Goal: Information Seeking & Learning: Learn about a topic

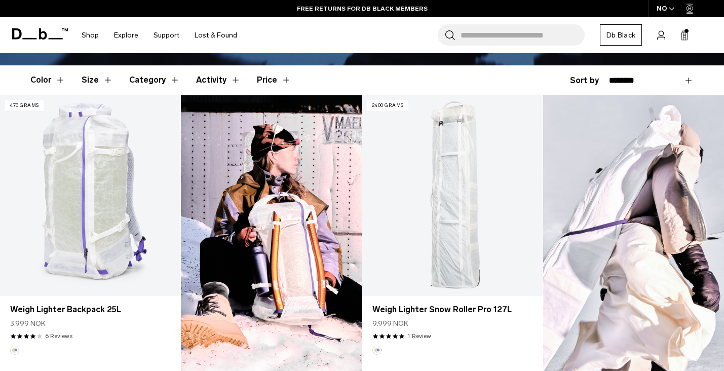
scroll to position [264, 0]
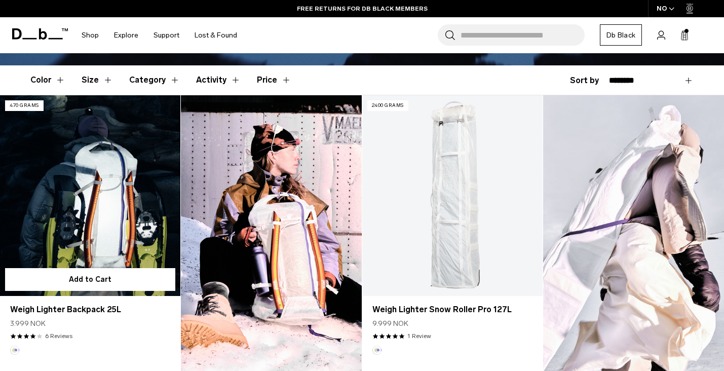
click at [95, 199] on link "Weigh Lighter Backpack 25L" at bounding box center [90, 195] width 180 height 201
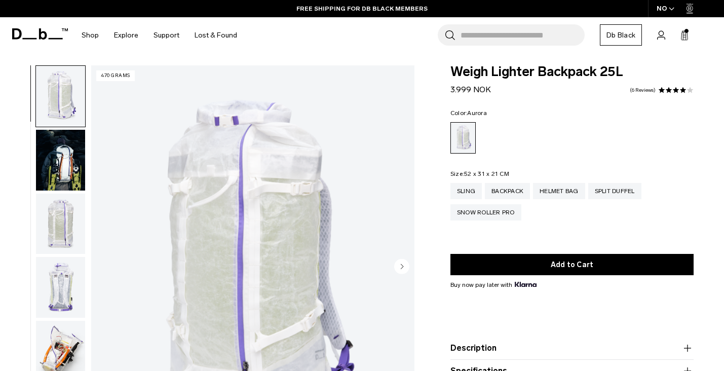
scroll to position [3, 0]
click at [51, 231] on img "button" at bounding box center [60, 224] width 49 height 61
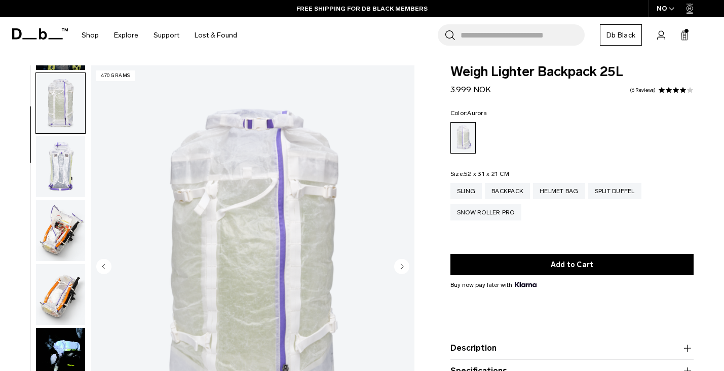
scroll to position [128, 0]
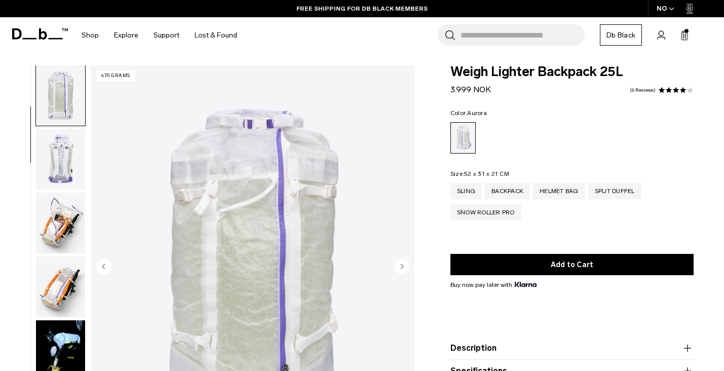
click at [63, 168] on img "button" at bounding box center [60, 159] width 49 height 61
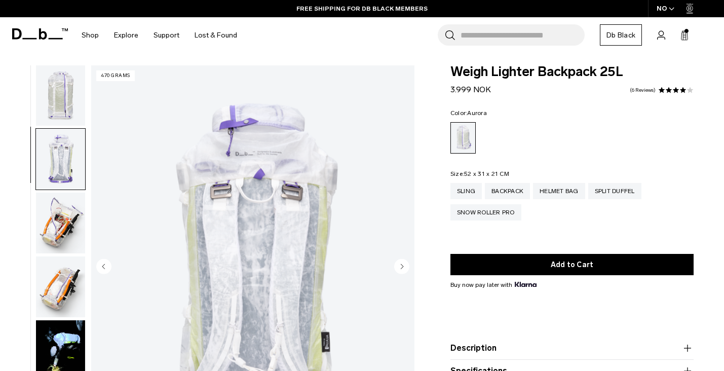
scroll to position [193, 0]
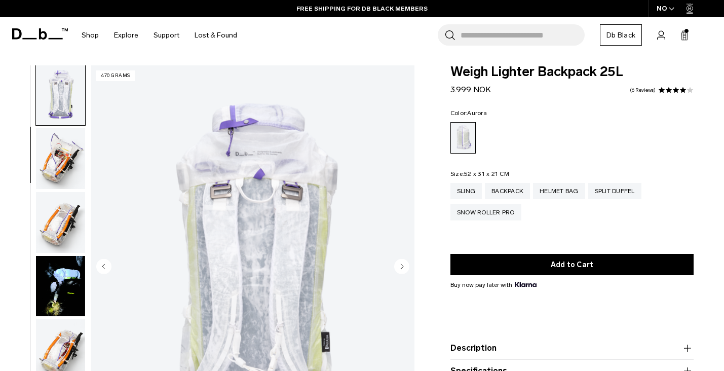
click at [63, 189] on img "button" at bounding box center [60, 158] width 49 height 61
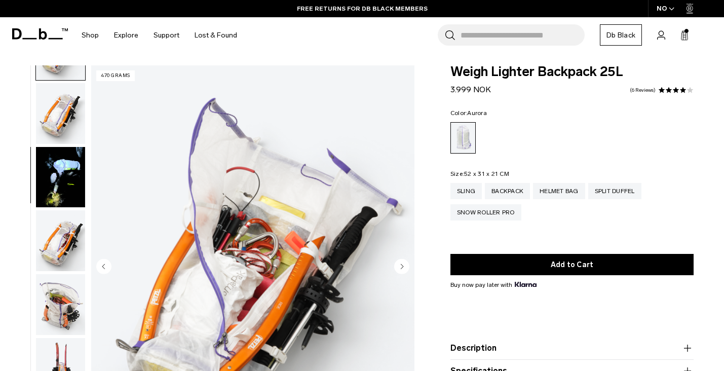
scroll to position [310, 0]
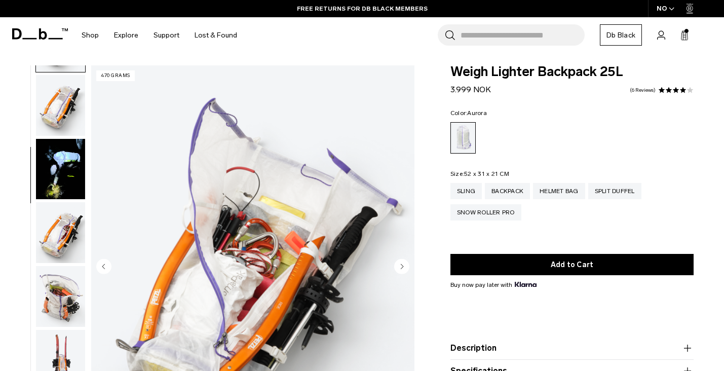
click at [59, 228] on img "button" at bounding box center [60, 232] width 49 height 61
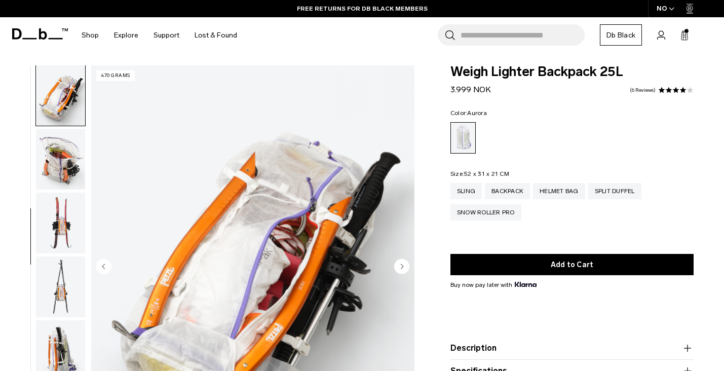
scroll to position [450, 0]
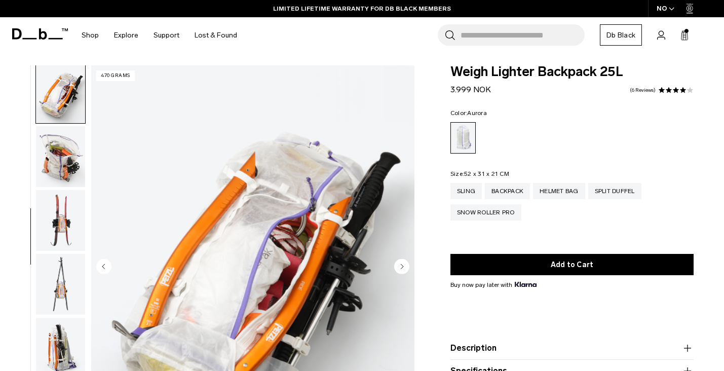
click at [57, 217] on img "button" at bounding box center [60, 220] width 49 height 61
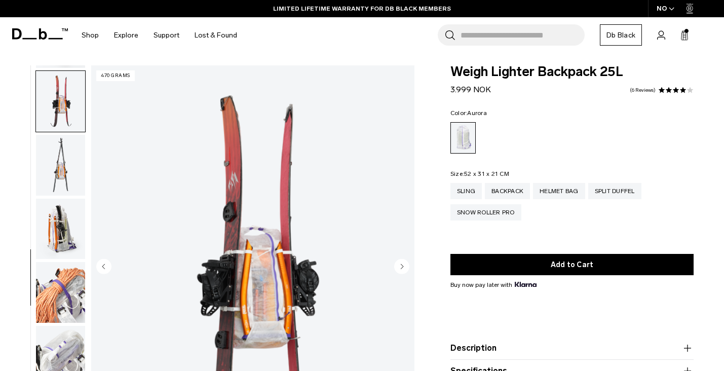
scroll to position [578, 0]
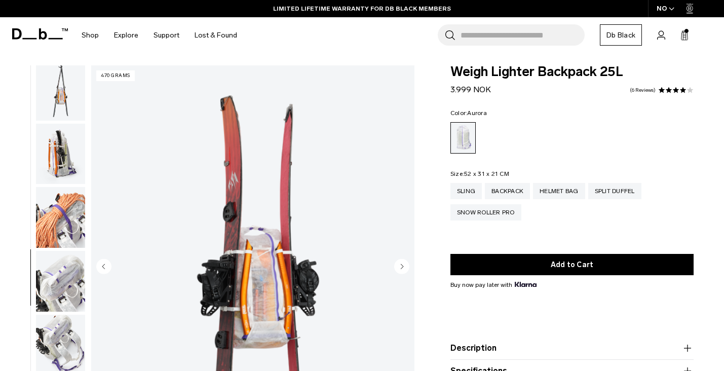
click at [57, 226] on img "button" at bounding box center [60, 217] width 49 height 61
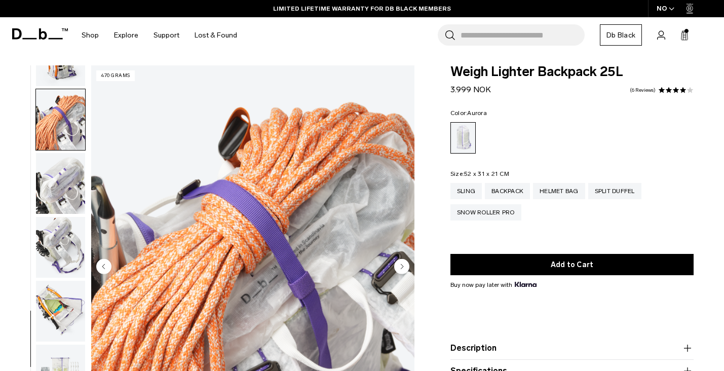
scroll to position [750, 0]
click at [63, 173] on img "button" at bounding box center [60, 183] width 49 height 61
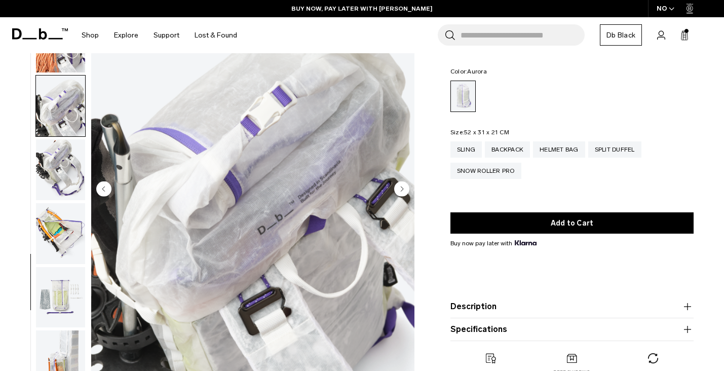
scroll to position [95, 0]
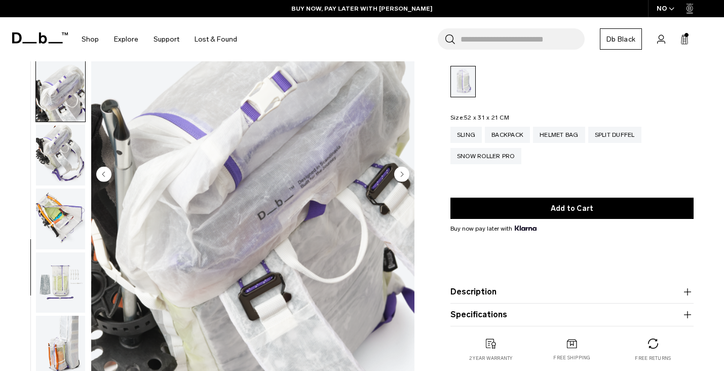
click at [61, 204] on img "button" at bounding box center [60, 219] width 49 height 61
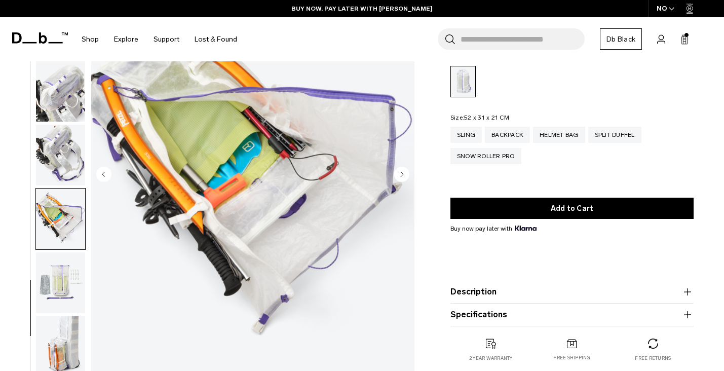
click at [59, 280] on img "button" at bounding box center [60, 282] width 49 height 61
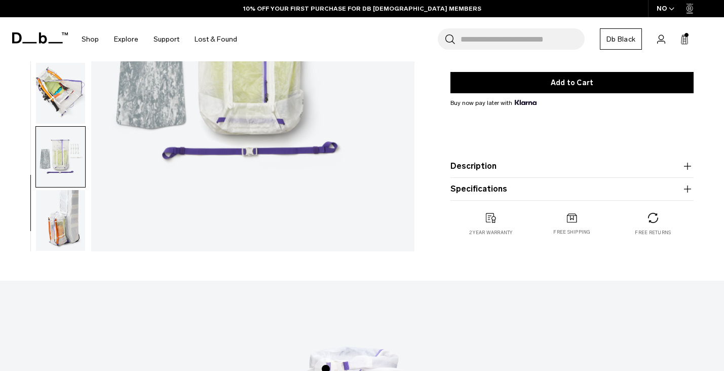
scroll to position [230, 0]
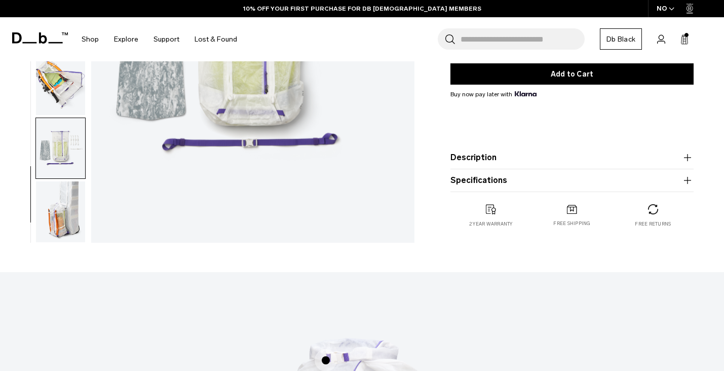
click at [58, 211] on img "button" at bounding box center [60, 211] width 49 height 61
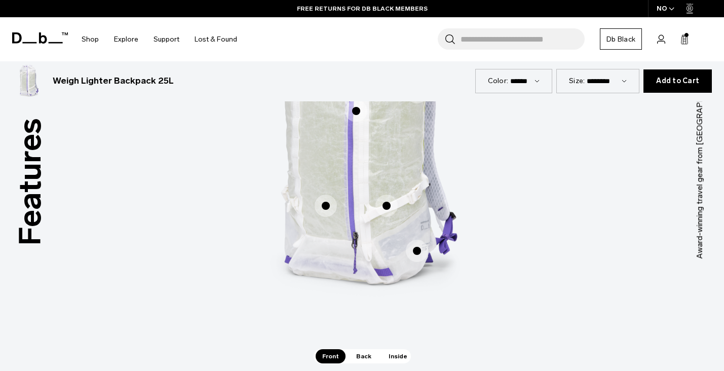
scroll to position [585, 0]
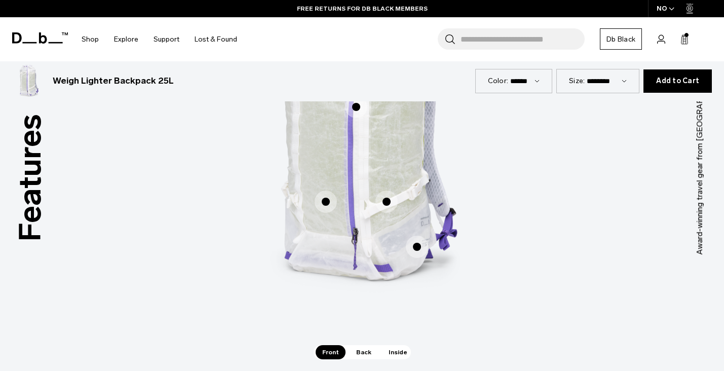
click at [360, 351] on span "Back" at bounding box center [364, 352] width 28 height 14
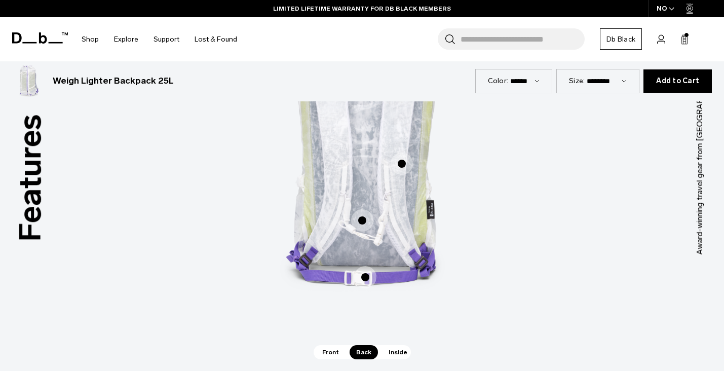
click at [394, 354] on span "Inside" at bounding box center [398, 352] width 32 height 14
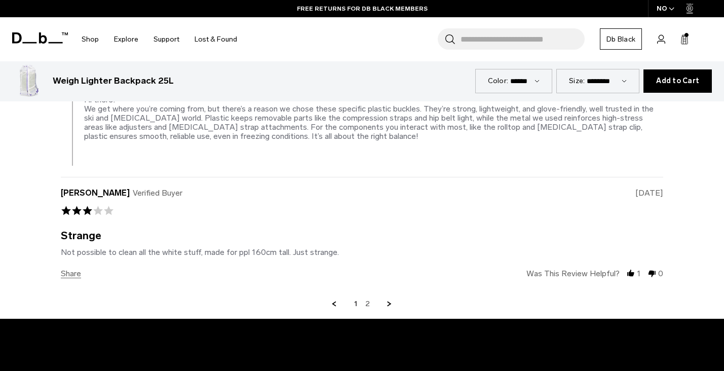
scroll to position [2319, 0]
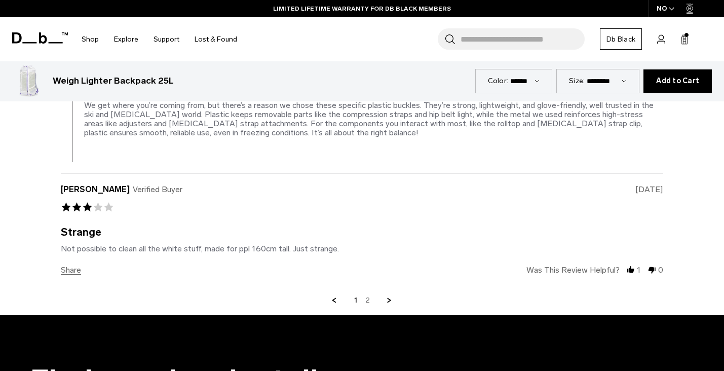
click at [366, 298] on link "2" at bounding box center [368, 300] width 5 height 9
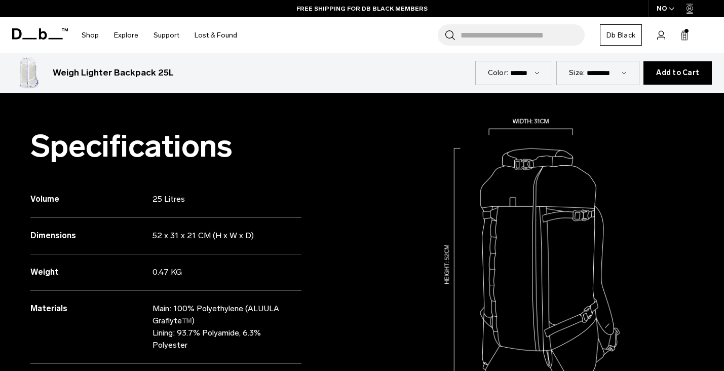
scroll to position [794, 0]
